Goal: Task Accomplishment & Management: Manage account settings

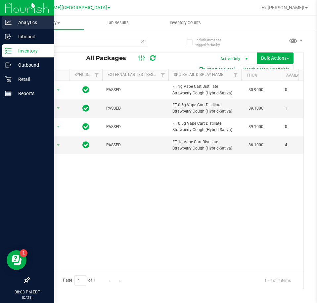
scroll to position [0, 100]
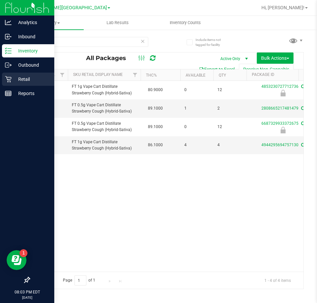
click at [28, 82] on p "Retail" at bounding box center [32, 79] width 40 height 8
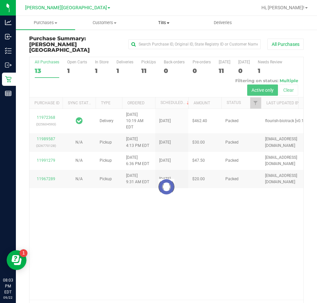
click at [169, 26] on uib-tab-heading "Tills Manage tills Reconcile e-payments" at bounding box center [163, 22] width 59 height 13
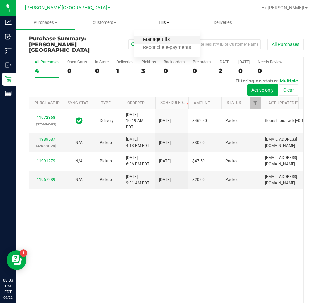
click at [164, 38] on span "Manage tills" at bounding box center [156, 40] width 45 height 6
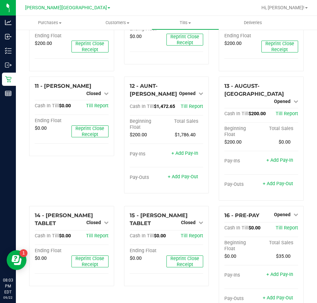
scroll to position [331, 0]
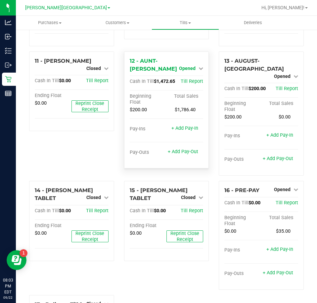
click at [193, 66] on link "Opened" at bounding box center [191, 68] width 24 height 5
click at [190, 78] on div "Close Till" at bounding box center [188, 82] width 49 height 8
click at [190, 79] on link "Close Till" at bounding box center [188, 81] width 18 height 5
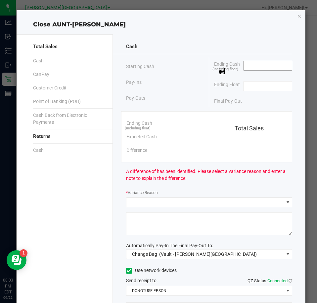
click at [260, 68] on input at bounding box center [267, 65] width 49 height 9
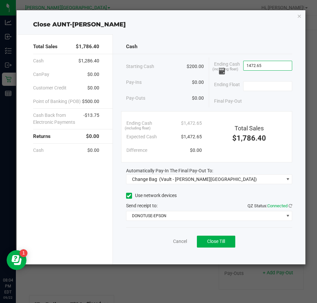
type input "$1,472.65"
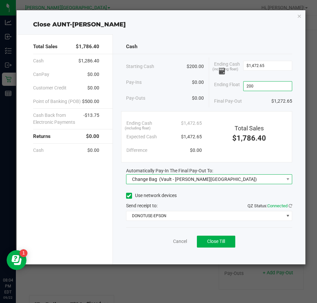
type input "$200.00"
click at [208, 182] on span "Change Bag (Vault - [PERSON_NAME][GEOGRAPHIC_DATA])" at bounding box center [204, 179] width 157 height 9
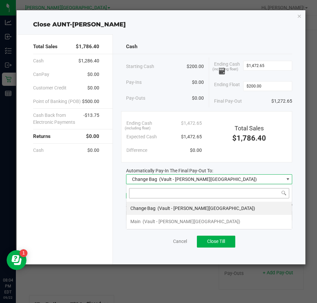
scroll to position [10, 166]
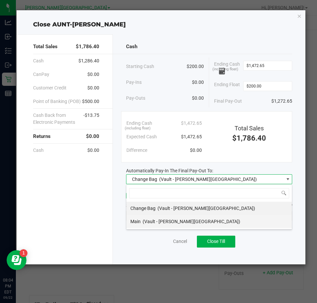
click at [208, 220] on li "Main (Vault - [PERSON_NAME][GEOGRAPHIC_DATA])" at bounding box center [208, 221] width 165 height 13
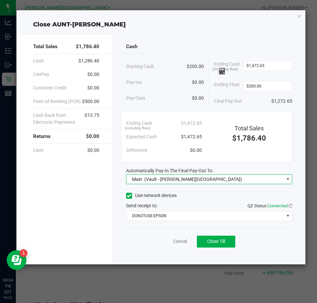
click at [220, 191] on div "Use network devices" at bounding box center [209, 196] width 166 height 10
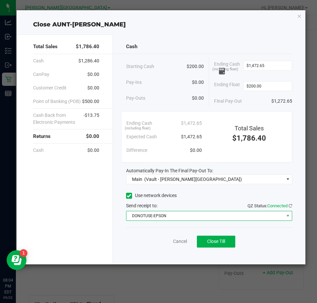
click at [211, 217] on span "DONOTUSE-EPSON" at bounding box center [204, 216] width 157 height 9
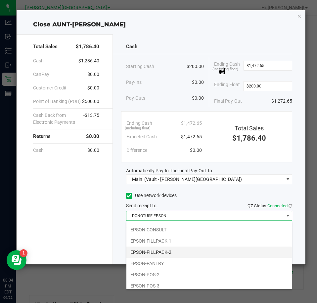
scroll to position [66, 0]
click at [183, 251] on li "EPSON-PANTRY" at bounding box center [208, 251] width 165 height 11
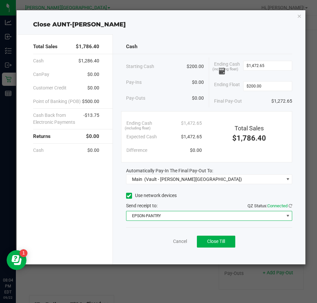
click at [202, 198] on div "Use network devices" at bounding box center [209, 196] width 166 height 10
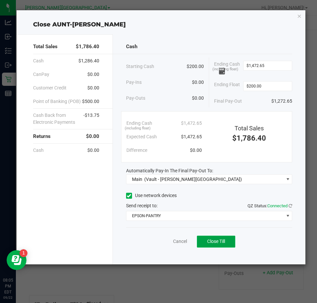
click at [227, 240] on button "Close Till" at bounding box center [216, 242] width 38 height 12
click at [164, 242] on link "Dismiss" at bounding box center [165, 241] width 16 height 7
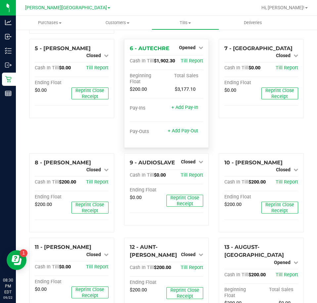
scroll to position [132, 0]
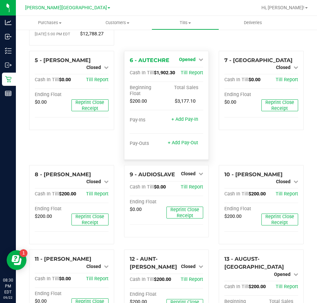
click at [194, 57] on link "Opened" at bounding box center [191, 59] width 24 height 5
click at [186, 70] on link "Close Till" at bounding box center [188, 72] width 18 height 5
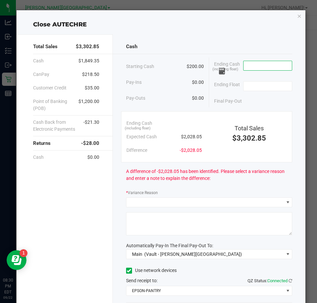
click at [251, 67] on input at bounding box center [267, 65] width 49 height 9
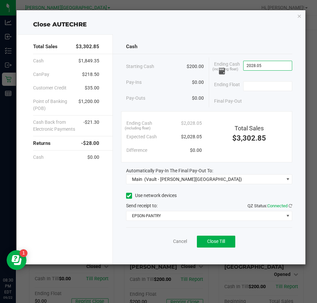
type input "$2,028.05"
type input "$200.00"
click at [214, 197] on div "Use network devices" at bounding box center [209, 196] width 166 height 10
click at [221, 241] on span "Close Till" at bounding box center [216, 241] width 18 height 5
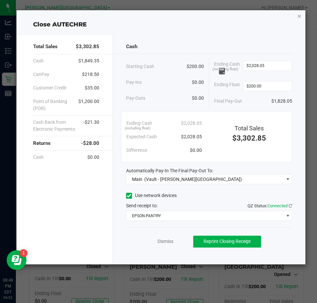
click at [297, 15] on icon "button" at bounding box center [299, 16] width 5 height 8
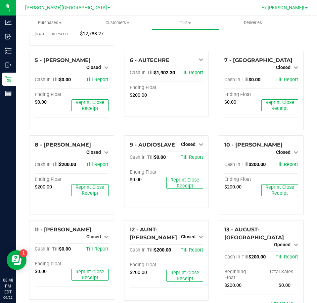
click at [293, 8] on span "Hi, [PERSON_NAME]!" at bounding box center [282, 7] width 43 height 5
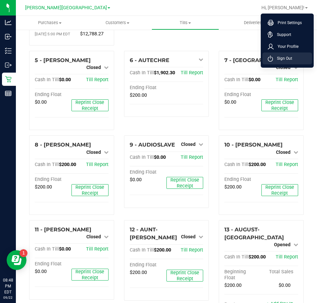
click at [290, 59] on span "Sign Out" at bounding box center [282, 58] width 19 height 7
